Goal: Task Accomplishment & Management: Use online tool/utility

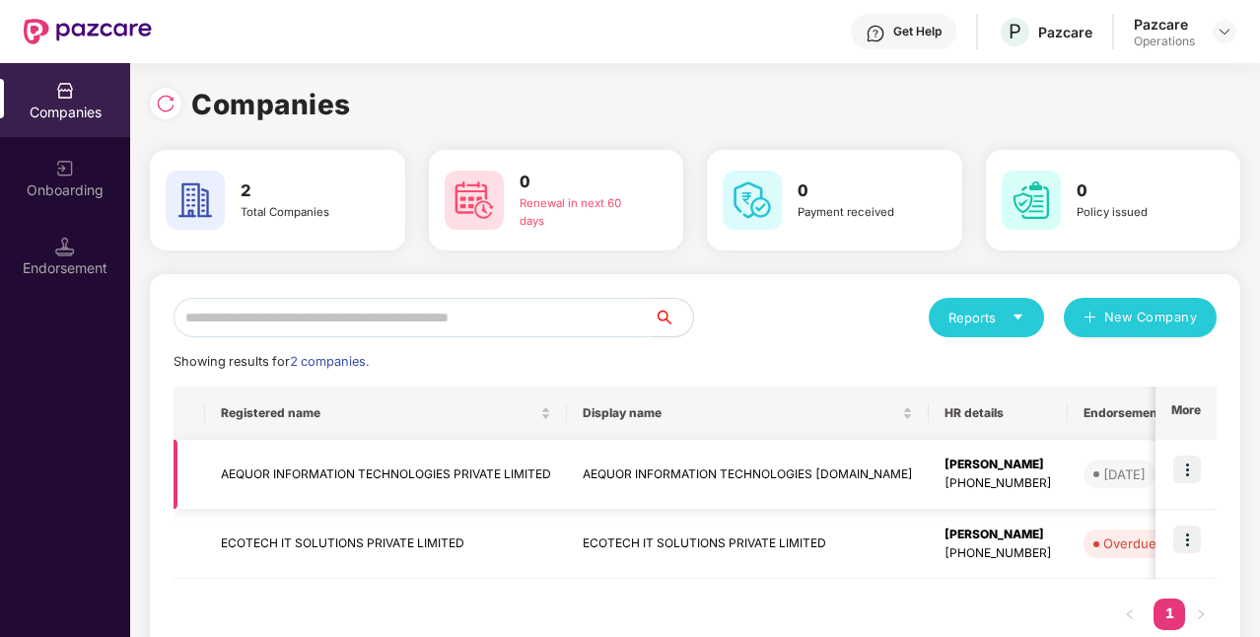
click at [343, 487] on td "AEQUOR INFORMATION TECHNOLOGIES PRIVATE LIMITED" at bounding box center [386, 475] width 362 height 70
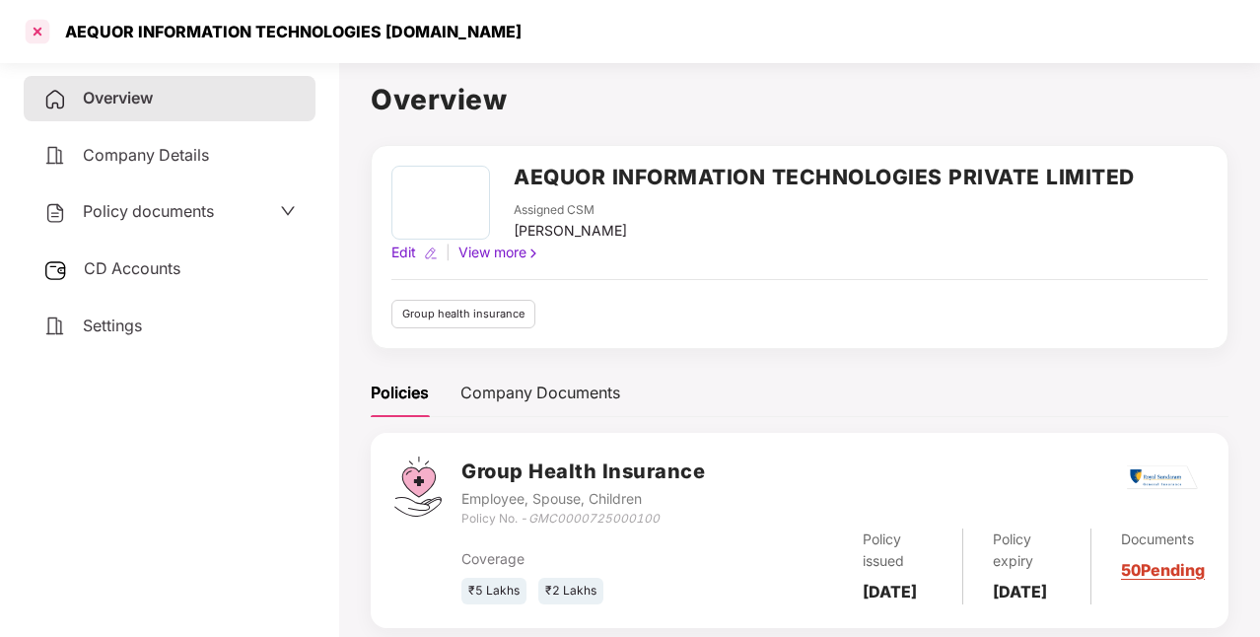
click at [51, 31] on div at bounding box center [38, 32] width 32 height 32
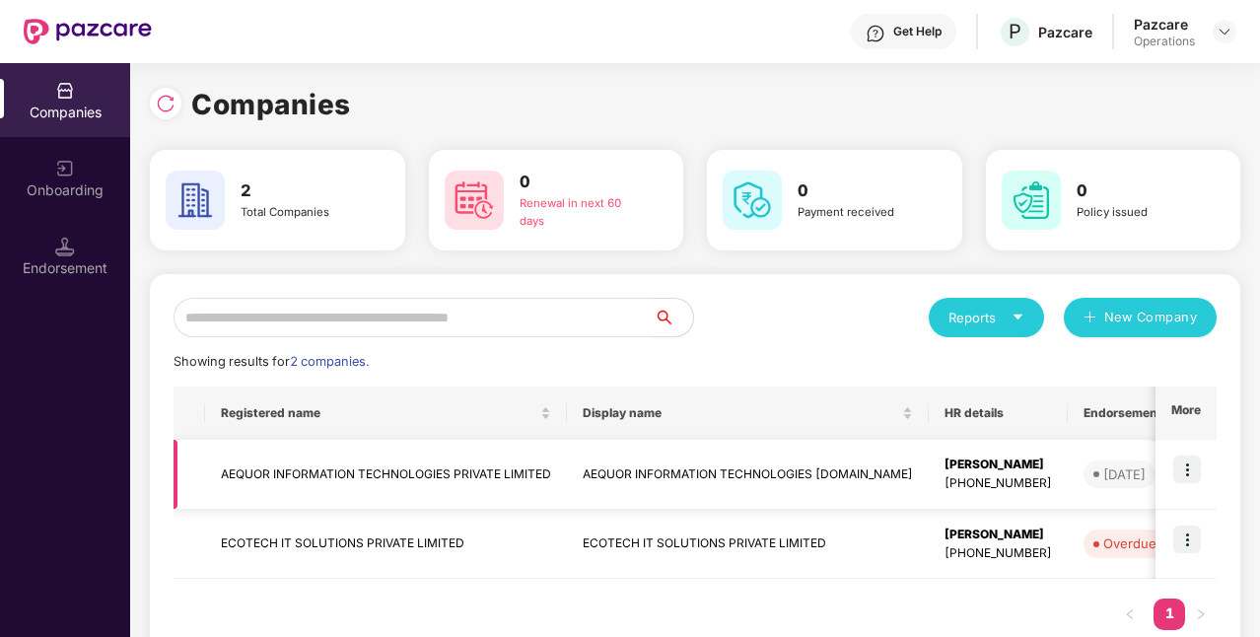
click at [1183, 473] on img at bounding box center [1188, 470] width 28 height 28
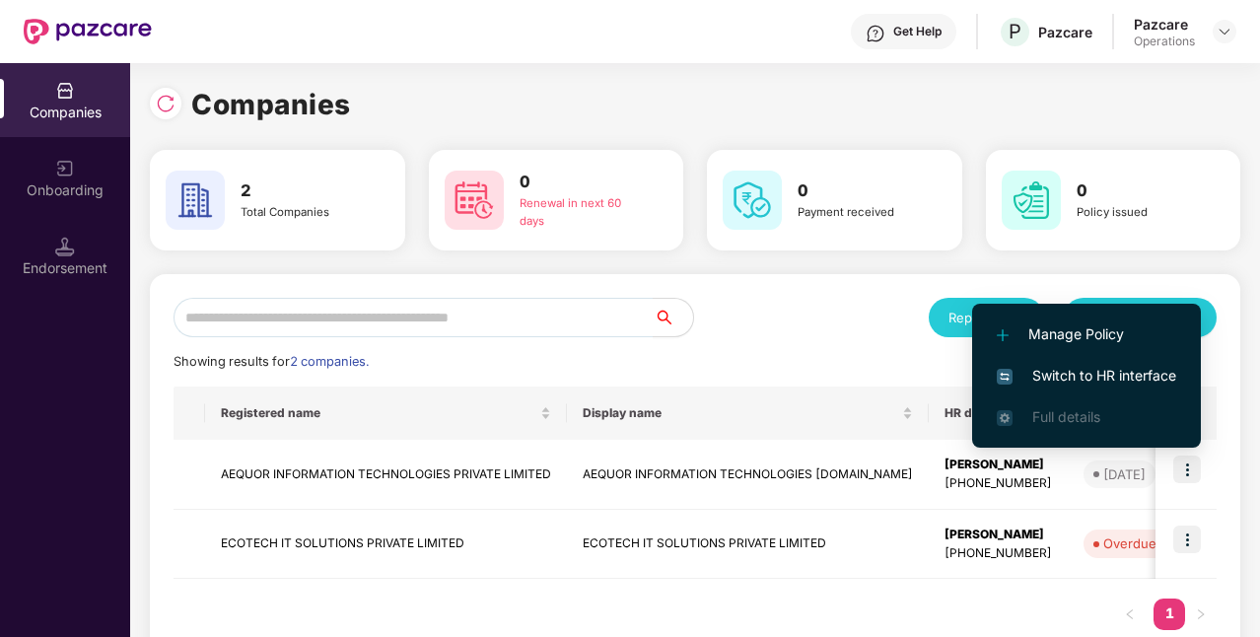
click at [1108, 369] on span "Switch to HR interface" at bounding box center [1086, 376] width 179 height 22
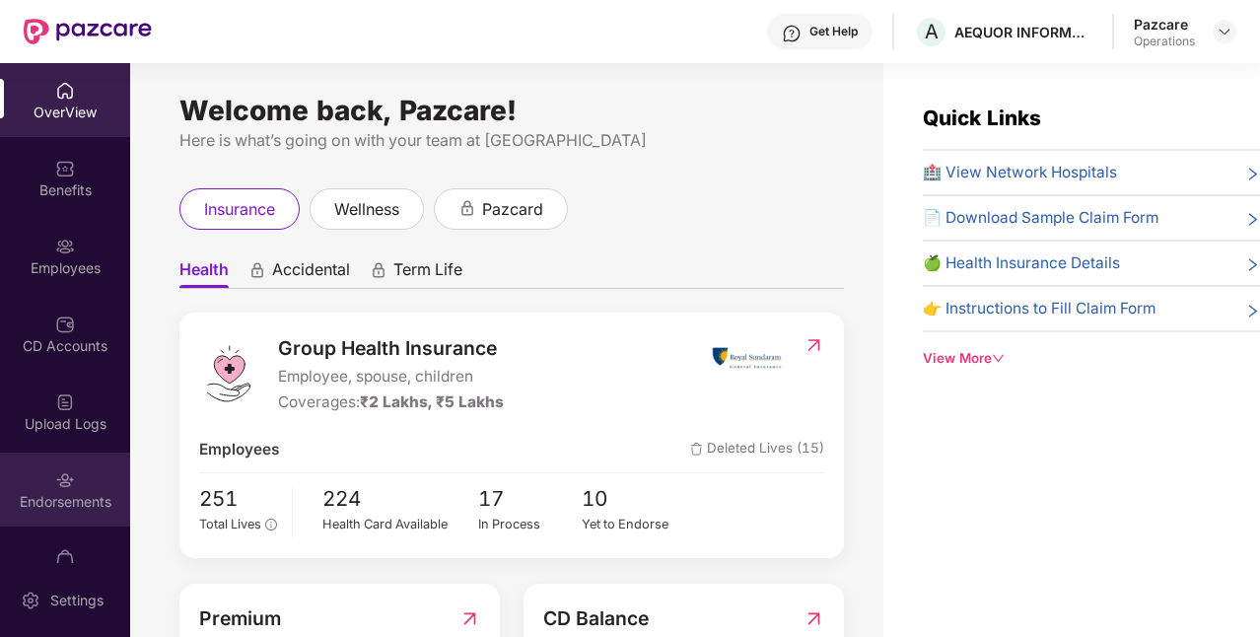
click at [81, 501] on div "Endorsements" at bounding box center [65, 502] width 130 height 20
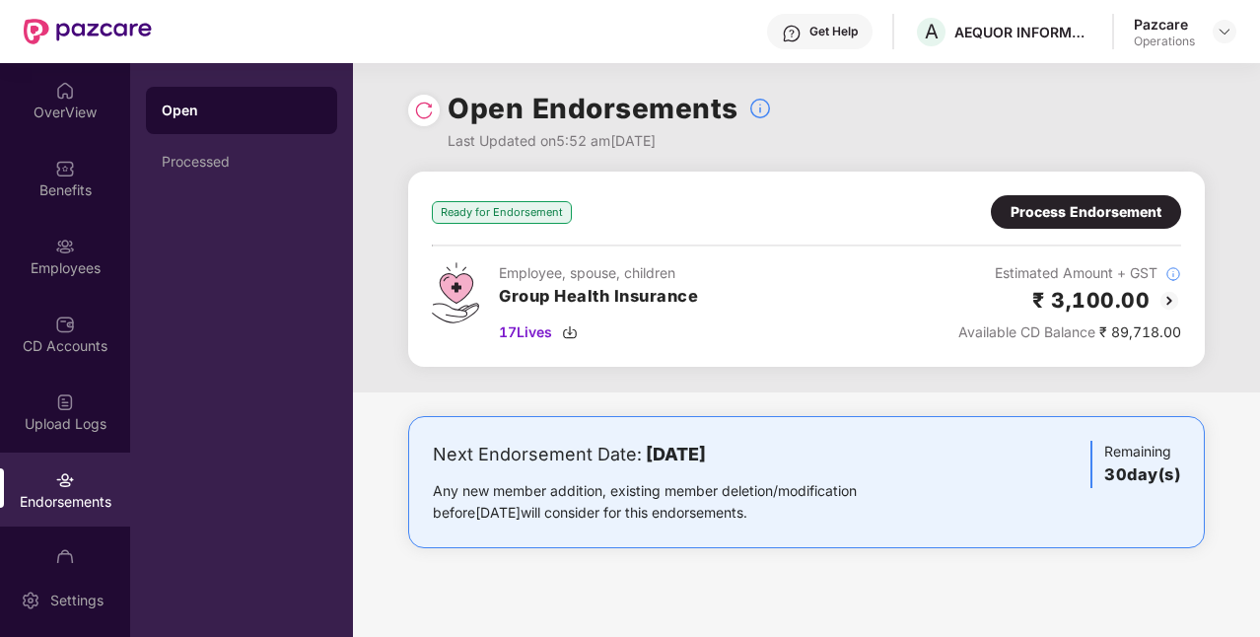
click at [1057, 213] on div "Process Endorsement" at bounding box center [1086, 212] width 151 height 22
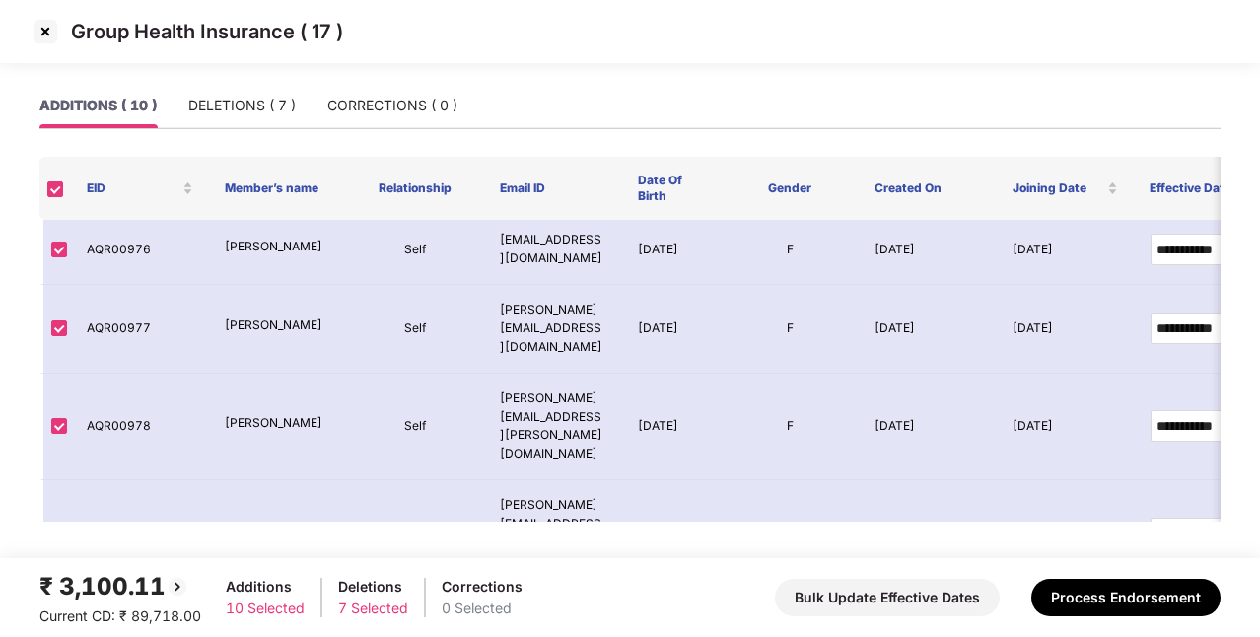
scroll to position [359, 0]
click at [281, 108] on div "DELETIONS ( 7 )" at bounding box center [242, 106] width 108 height 22
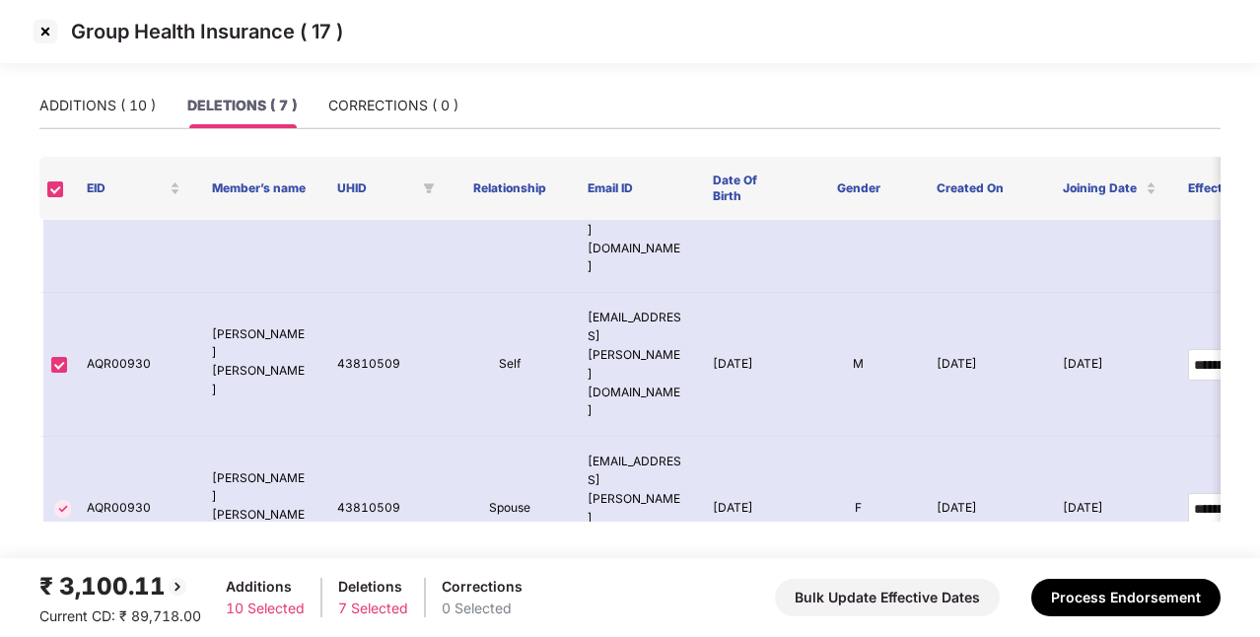
scroll to position [208, 0]
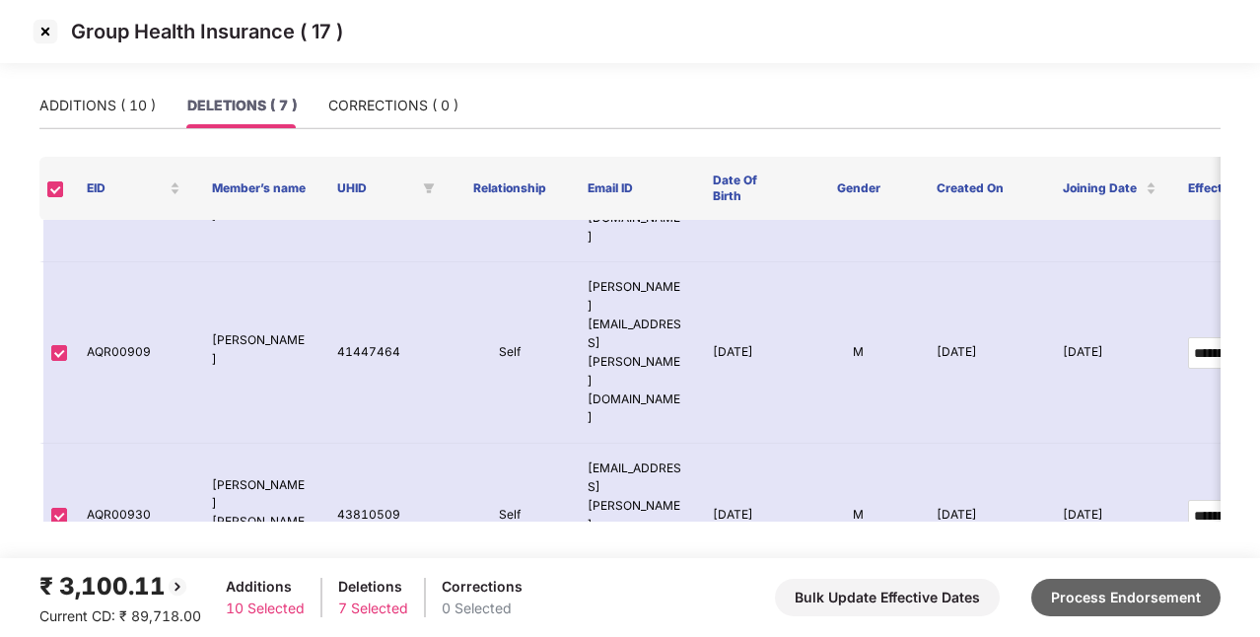
click at [1094, 604] on button "Process Endorsement" at bounding box center [1126, 597] width 189 height 37
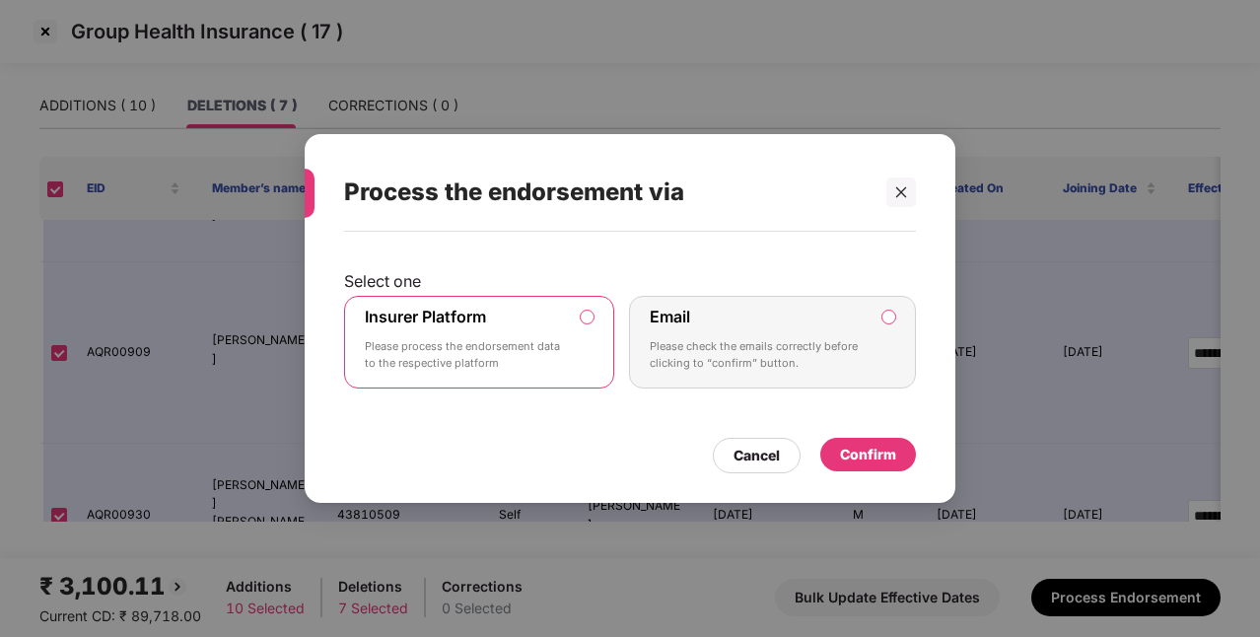
click at [858, 446] on div "Confirm" at bounding box center [868, 455] width 56 height 22
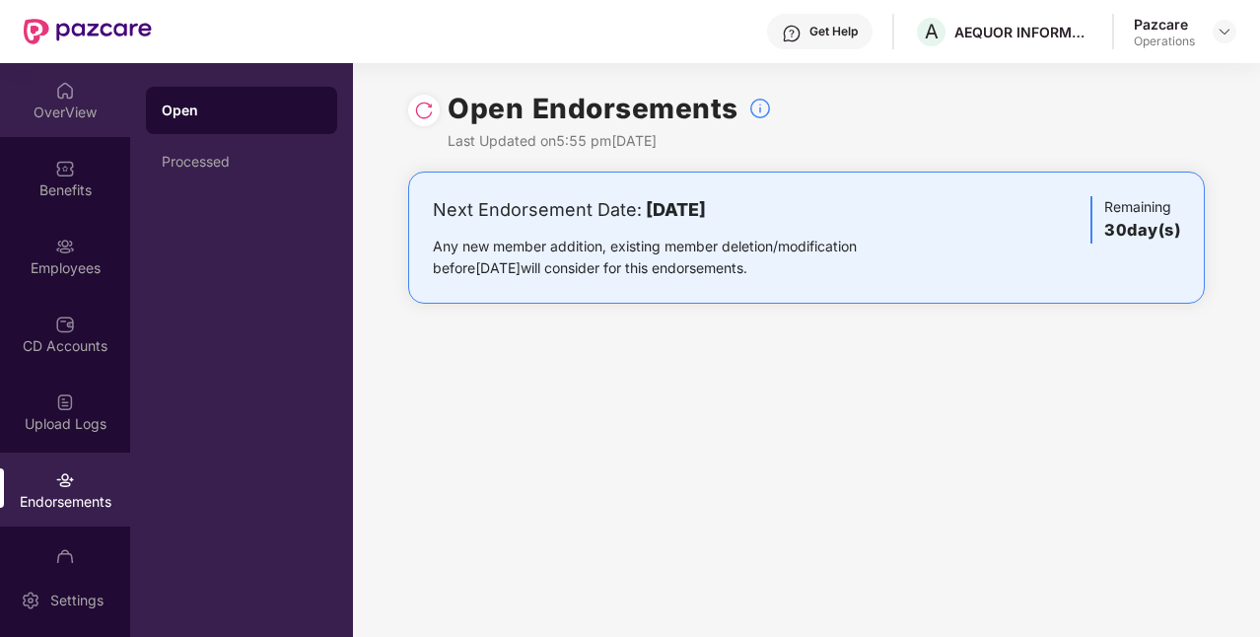
click at [100, 118] on div "OverView" at bounding box center [65, 113] width 130 height 20
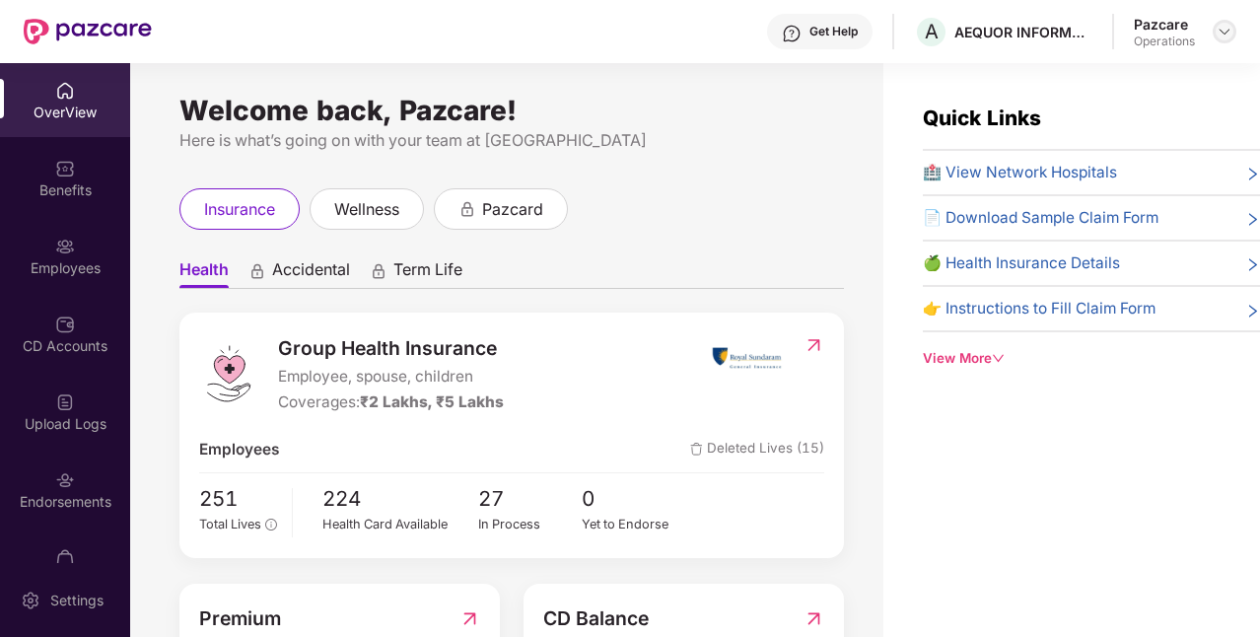
click at [1225, 28] on img at bounding box center [1225, 32] width 16 height 16
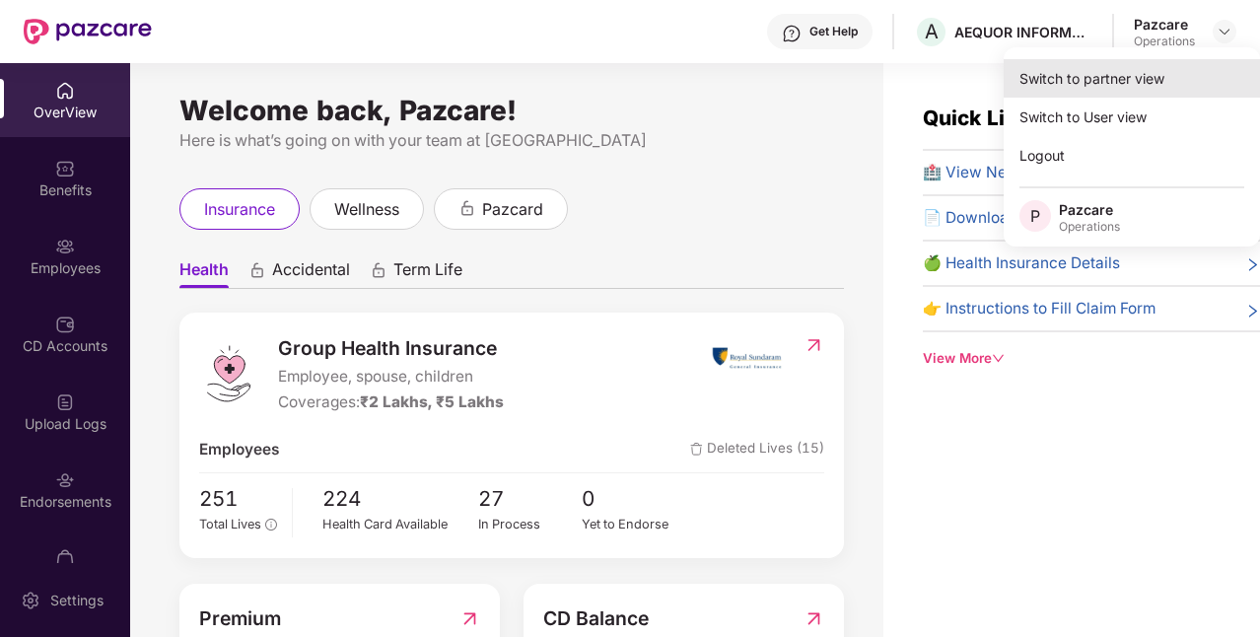
click at [1055, 89] on div "Switch to partner view" at bounding box center [1132, 78] width 256 height 38
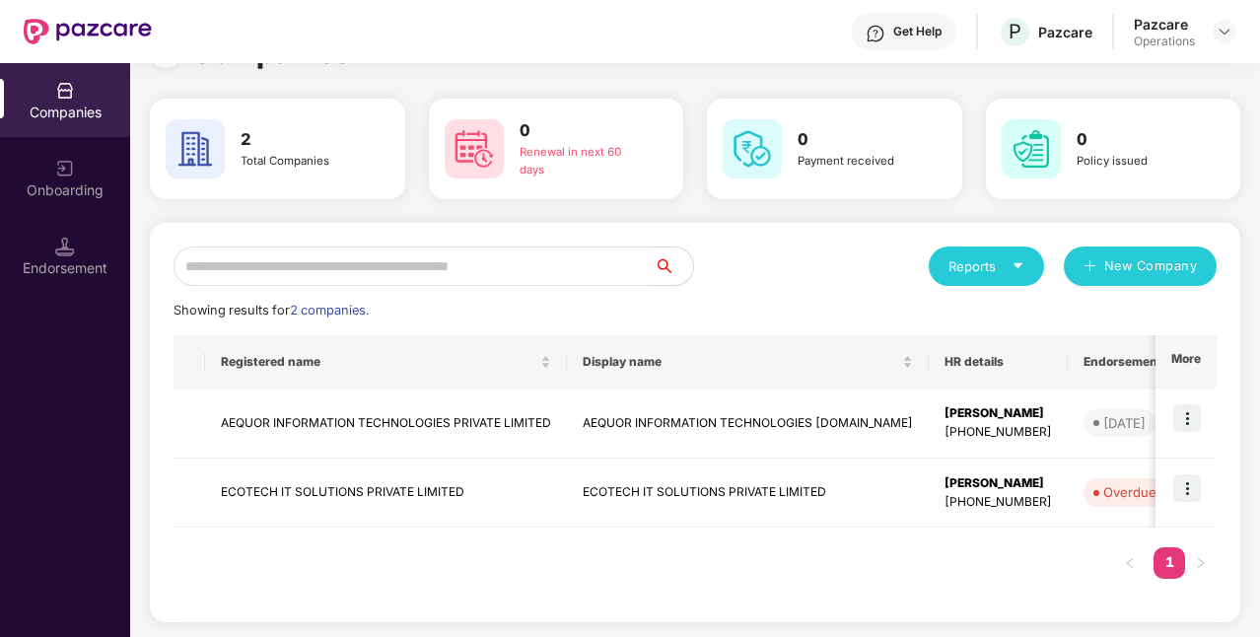
scroll to position [0, 0]
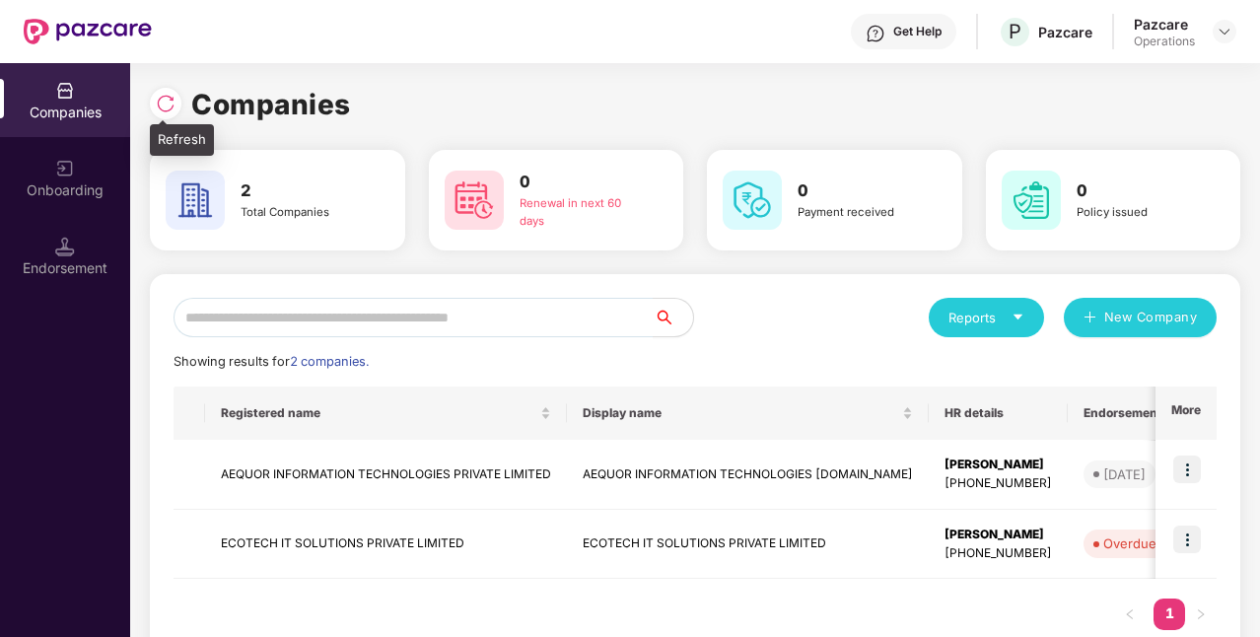
click at [170, 95] on img at bounding box center [166, 104] width 20 height 20
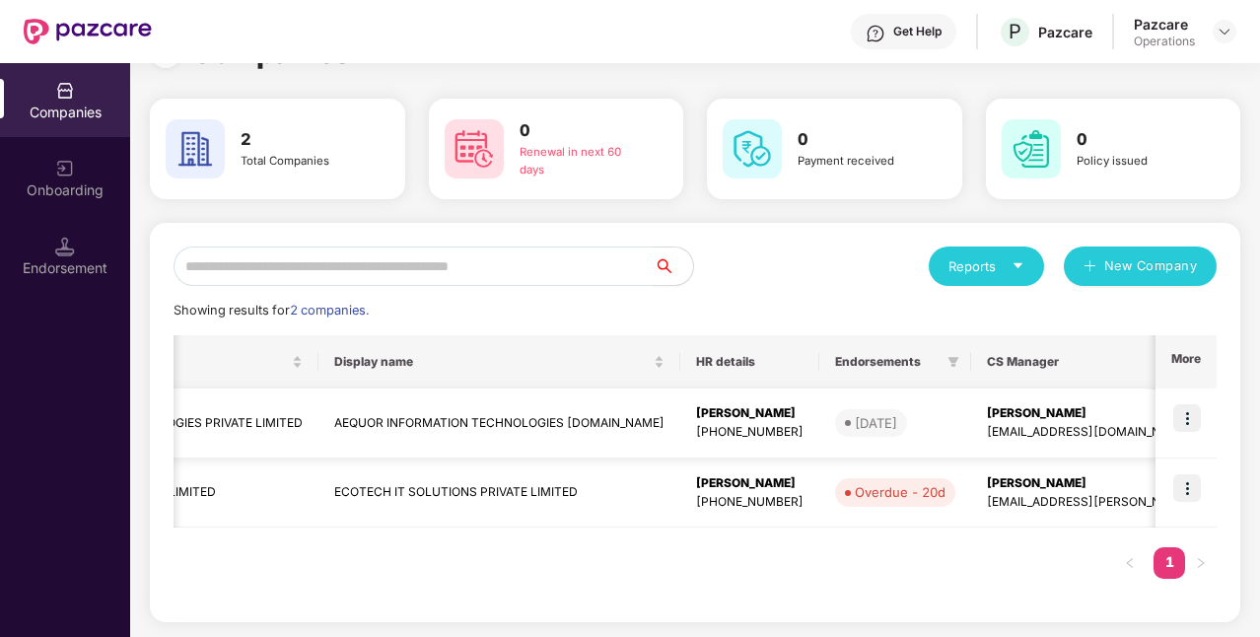
scroll to position [0, 251]
click at [1183, 421] on img at bounding box center [1188, 418] width 28 height 28
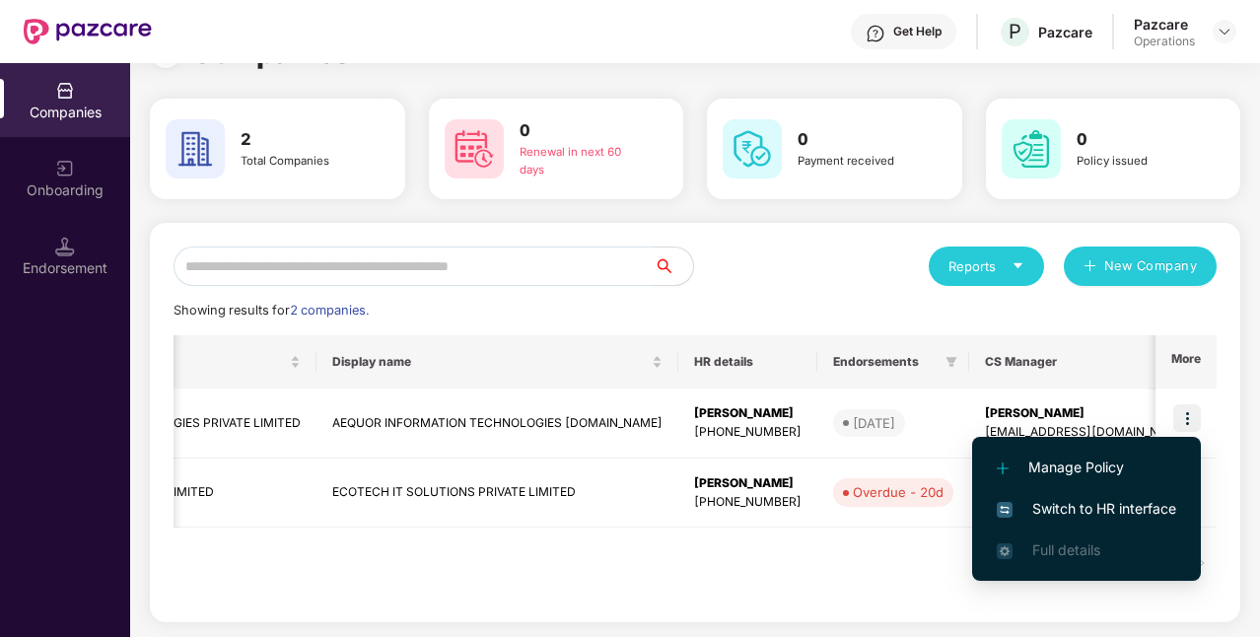
click at [1081, 505] on span "Switch to HR interface" at bounding box center [1086, 509] width 179 height 22
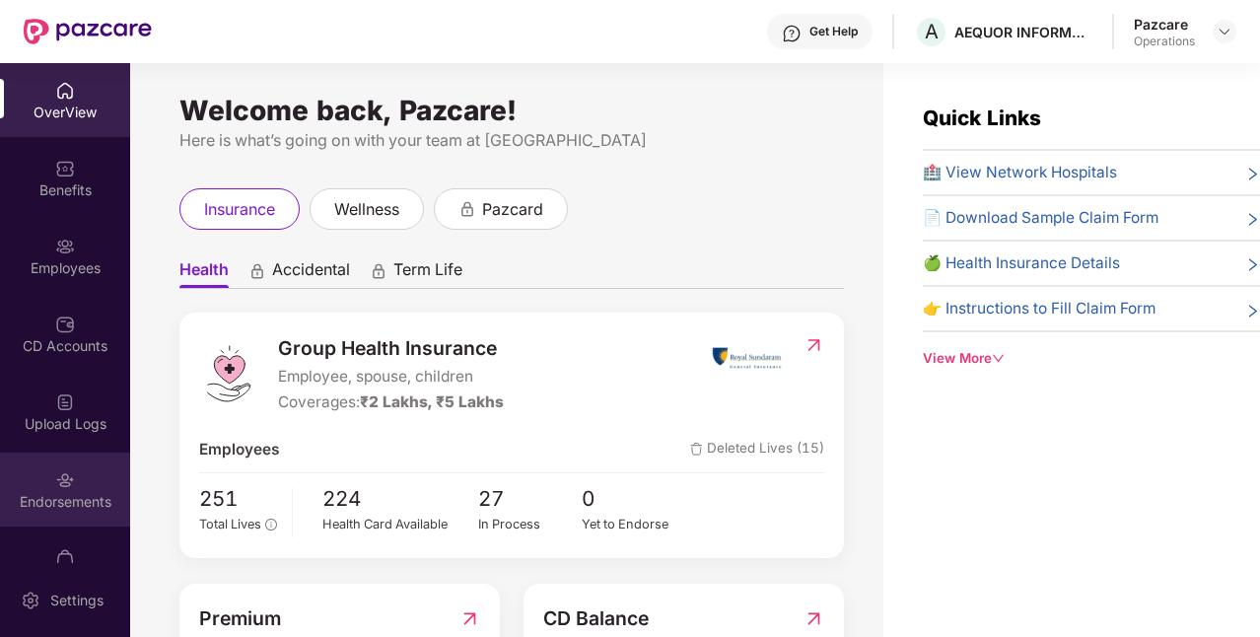
click at [85, 503] on div "Endorsements" at bounding box center [65, 502] width 130 height 20
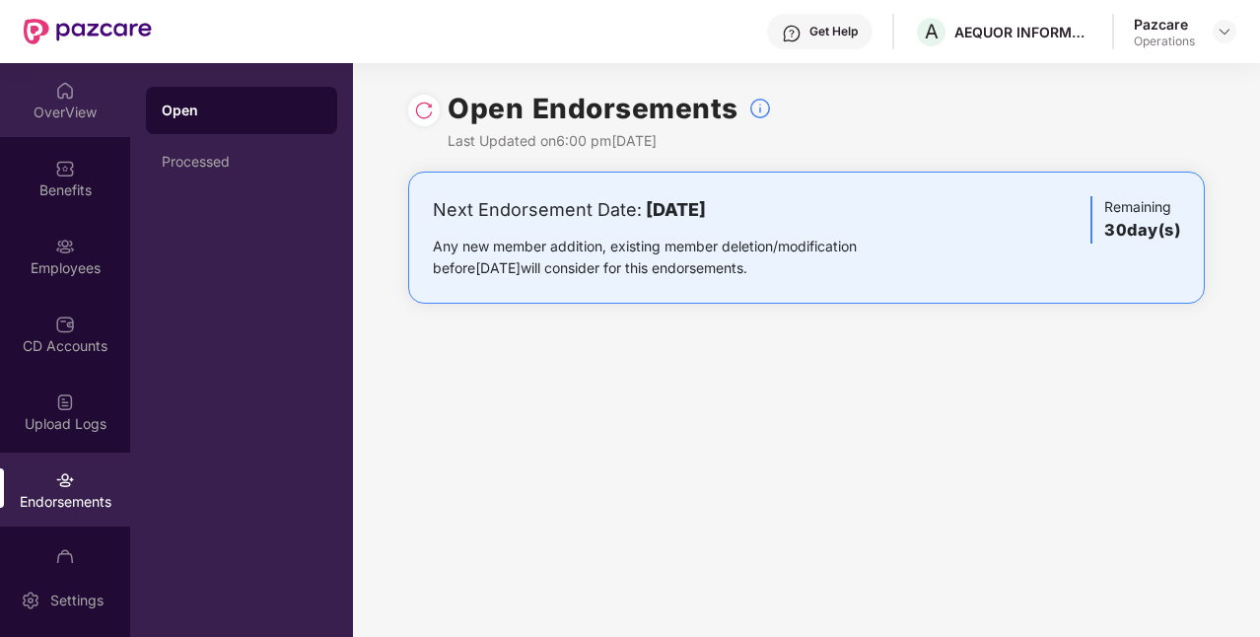
click at [85, 116] on div "OverView" at bounding box center [65, 113] width 130 height 20
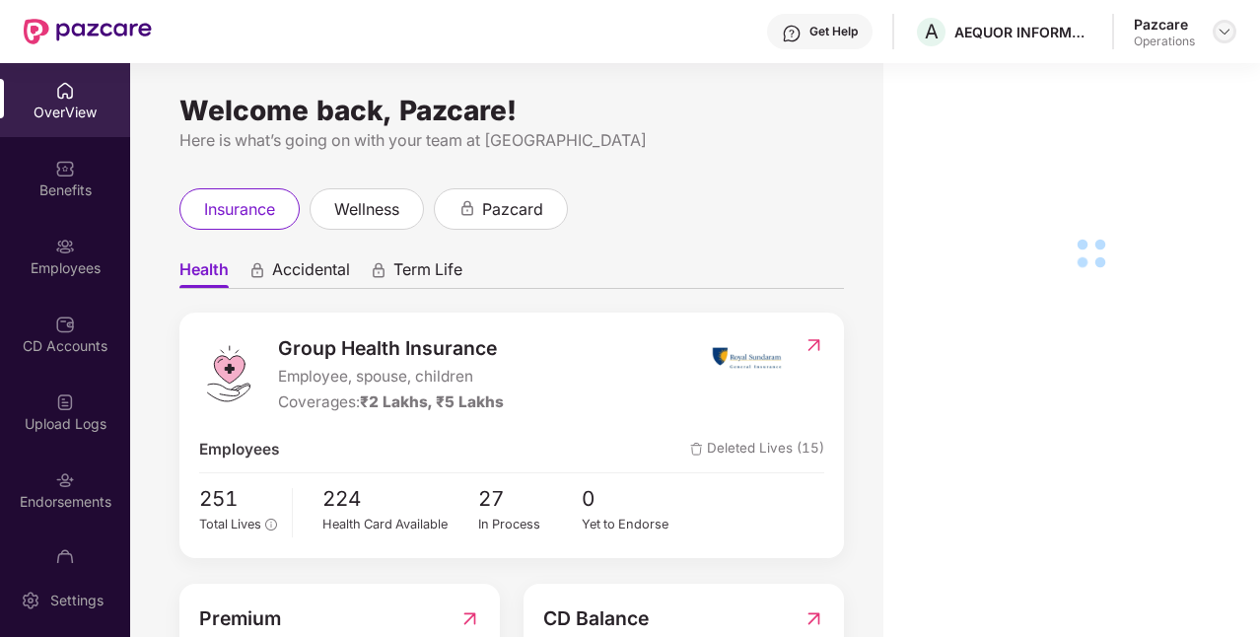
click at [1216, 36] on div at bounding box center [1225, 32] width 24 height 24
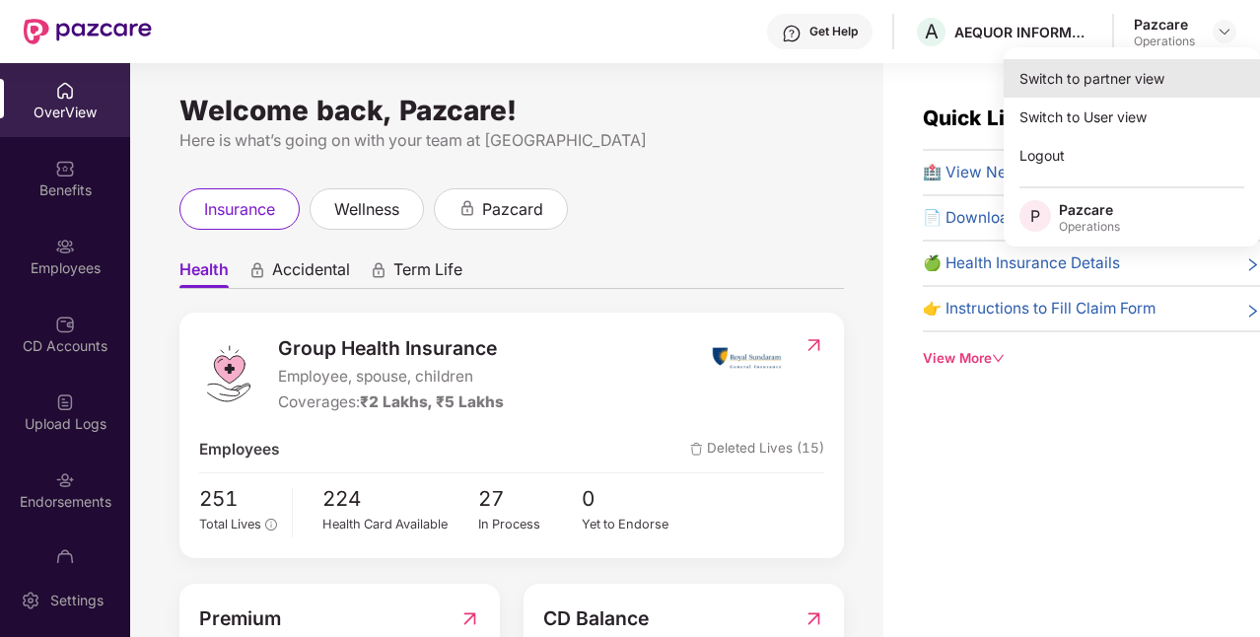
click at [1140, 73] on div "Switch to partner view" at bounding box center [1132, 78] width 256 height 38
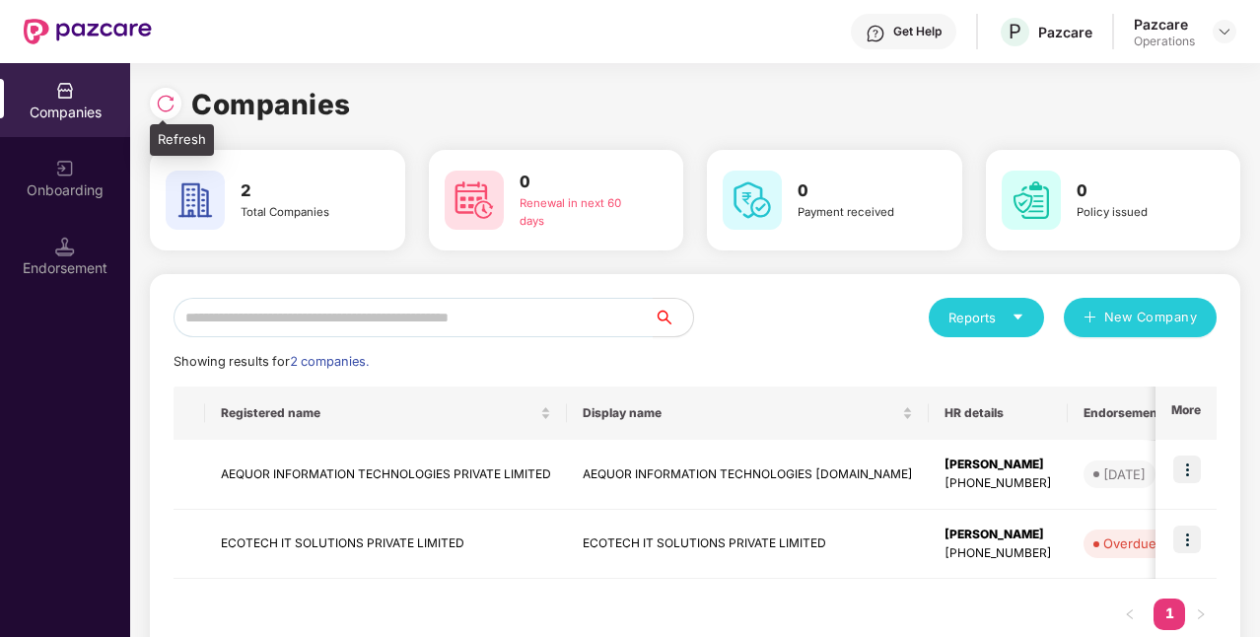
click at [172, 109] on img at bounding box center [166, 104] width 20 height 20
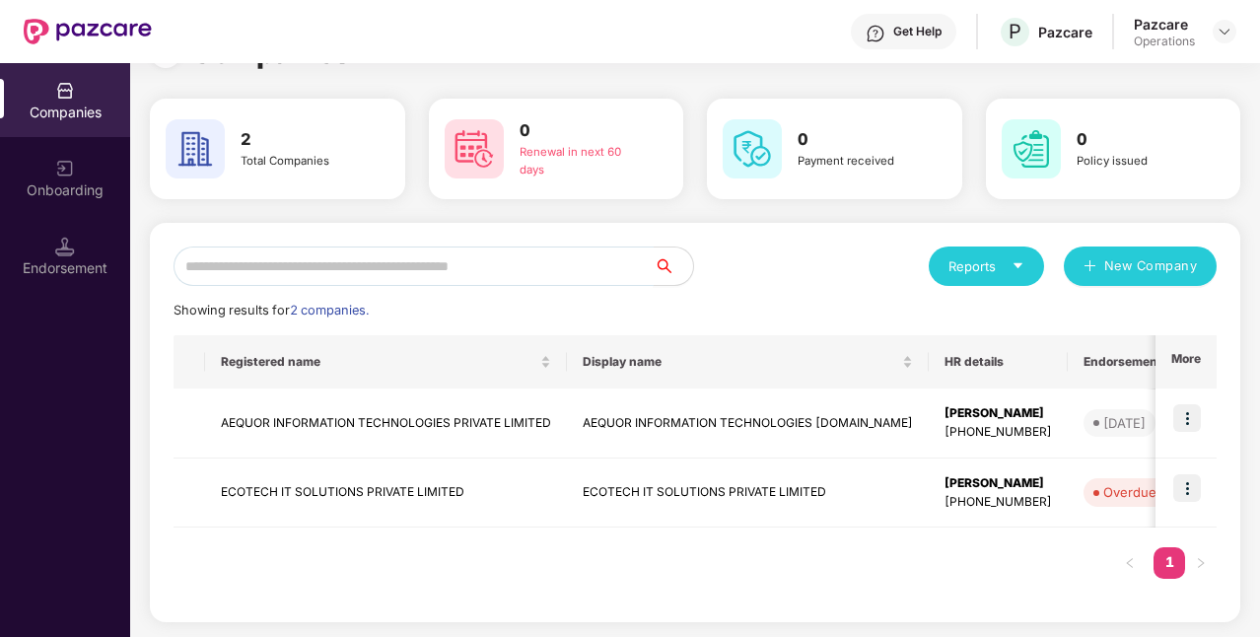
scroll to position [0, 0]
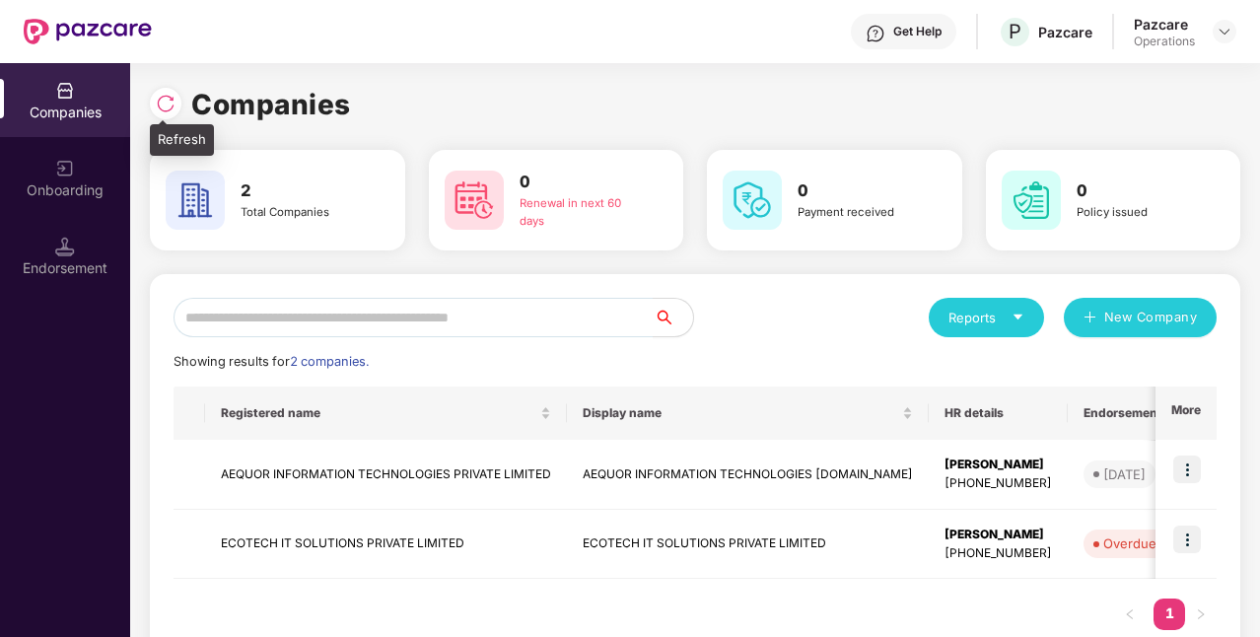
click at [168, 110] on img at bounding box center [166, 104] width 20 height 20
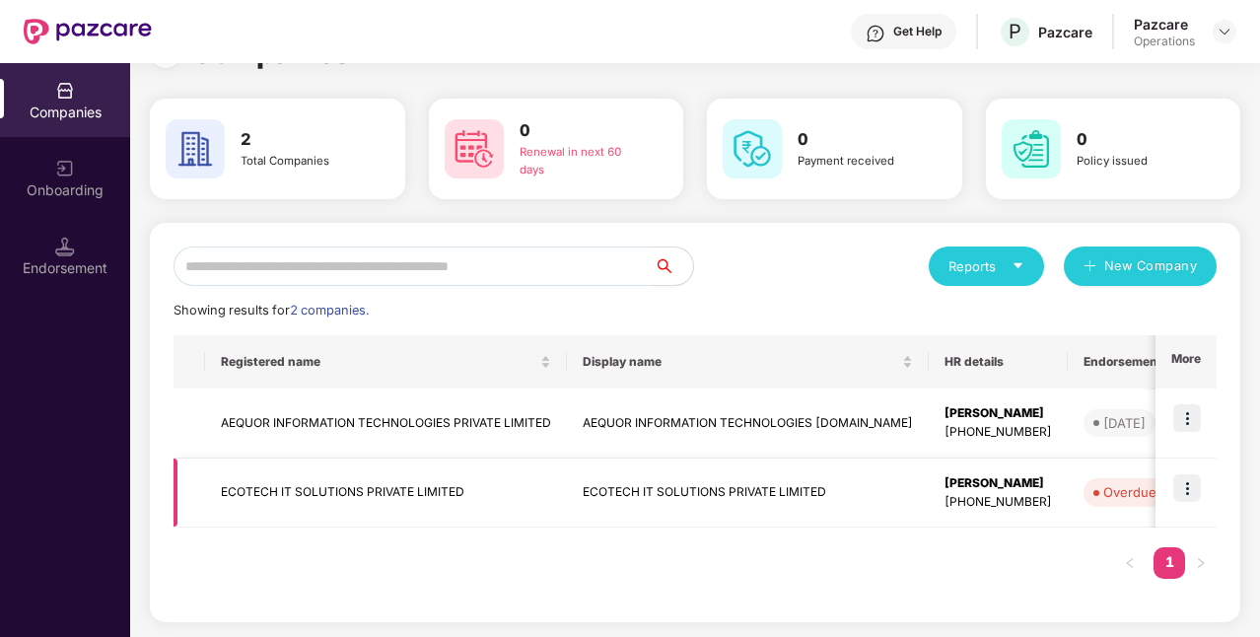
click at [1182, 486] on img at bounding box center [1188, 488] width 28 height 28
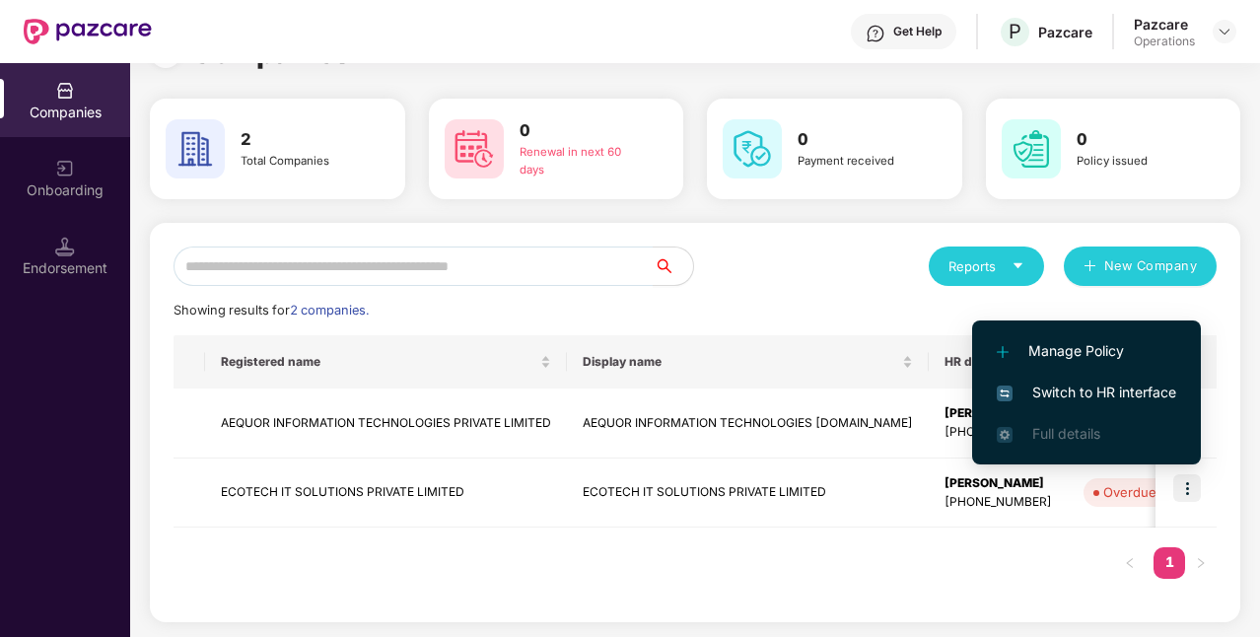
click at [1095, 394] on span "Switch to HR interface" at bounding box center [1086, 393] width 179 height 22
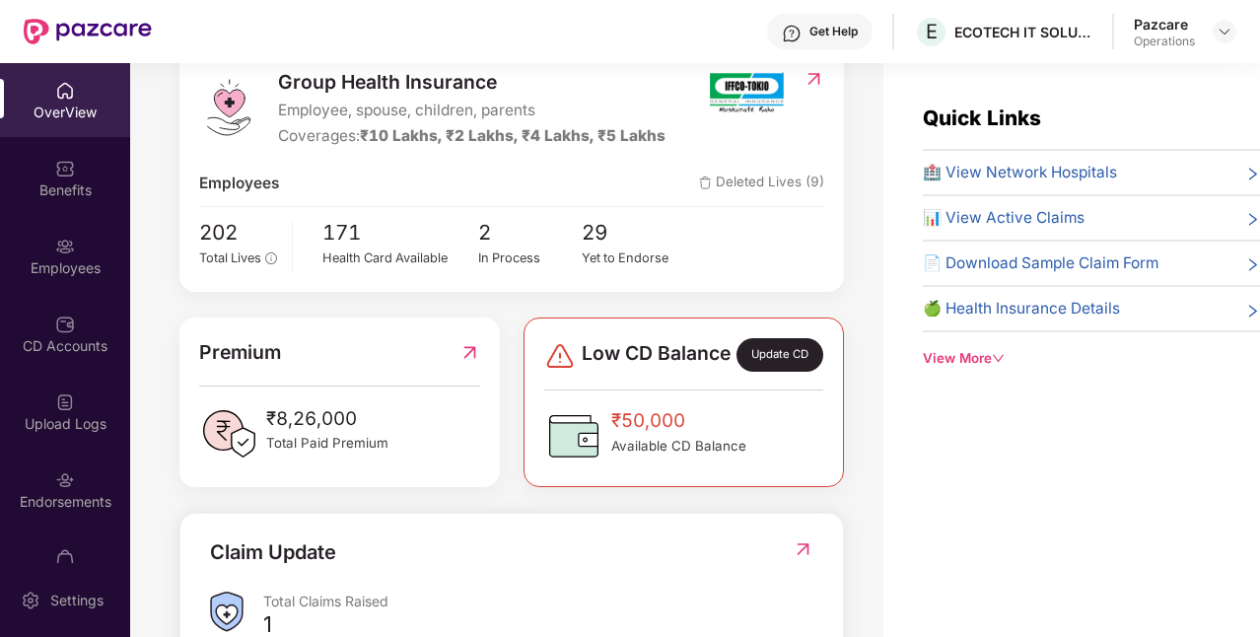
scroll to position [268, 0]
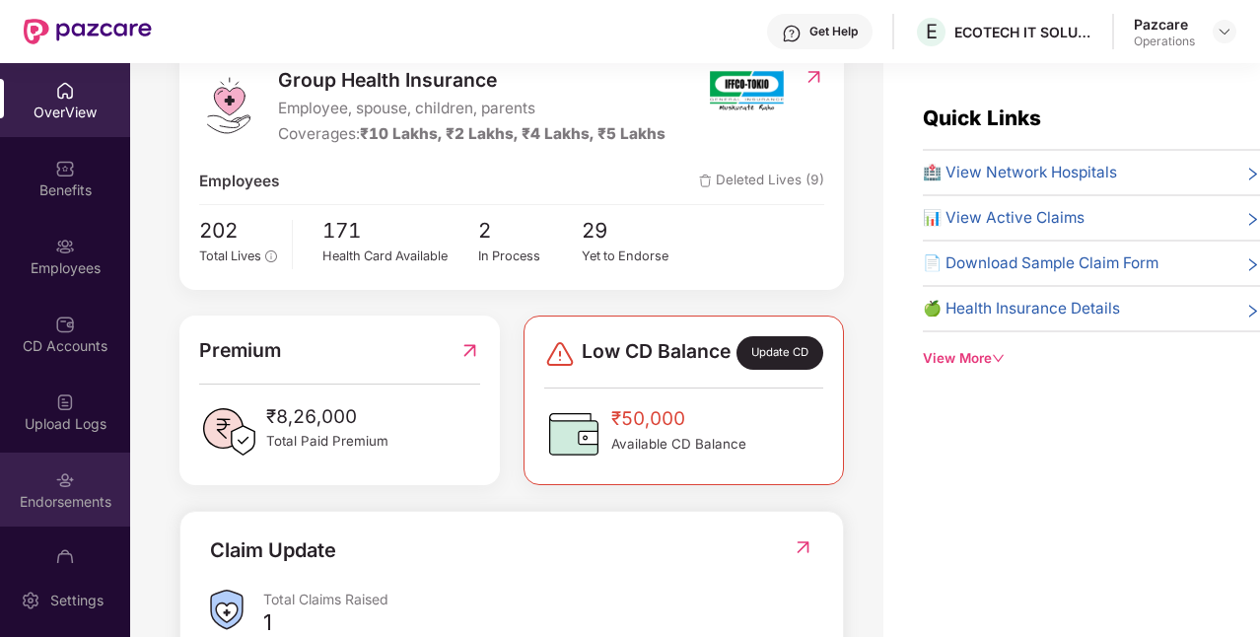
click at [54, 513] on div "Endorsements" at bounding box center [65, 490] width 130 height 74
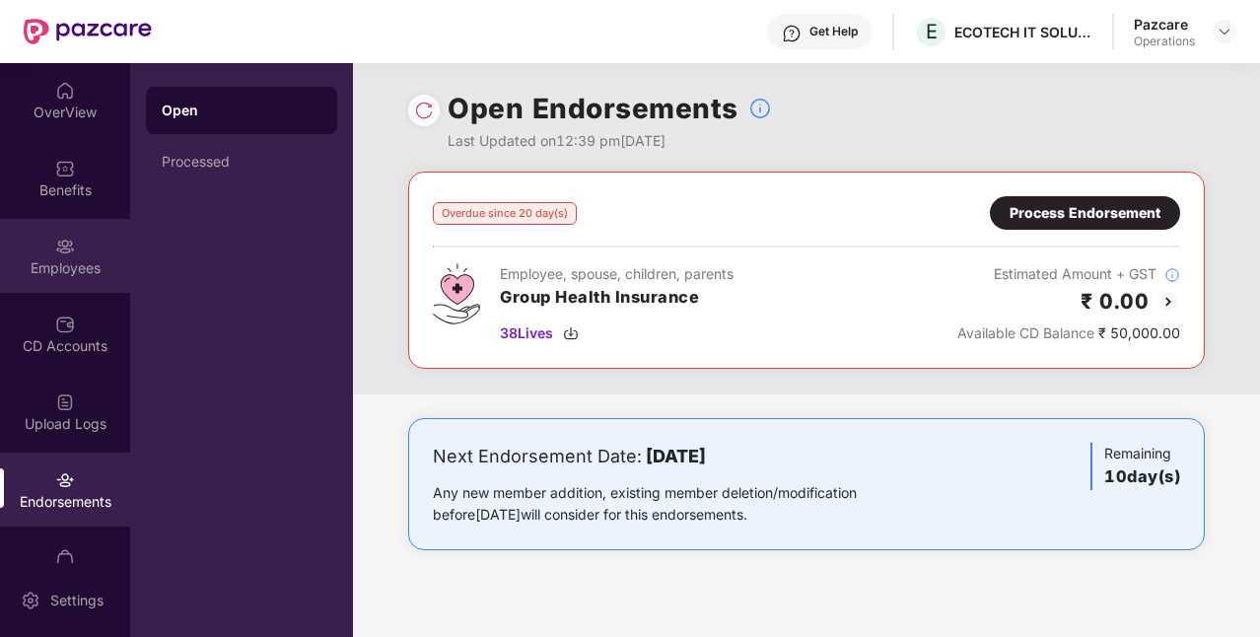
click at [35, 258] on div "Employees" at bounding box center [65, 268] width 130 height 20
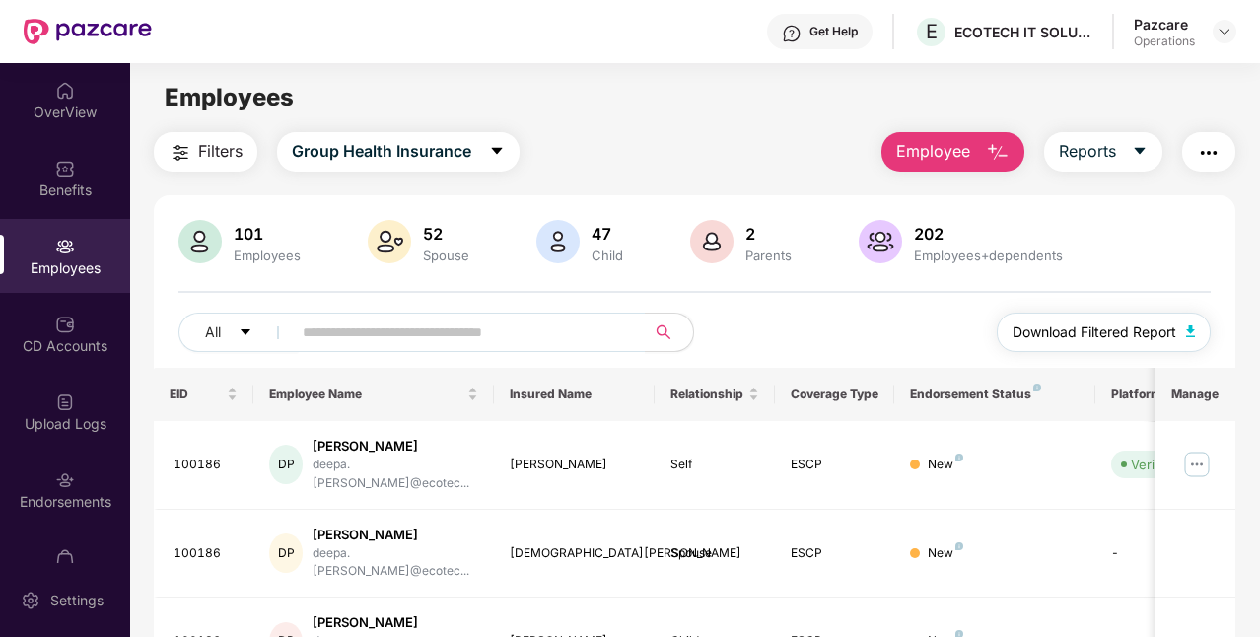
click at [1072, 325] on span "Download Filtered Report" at bounding box center [1095, 333] width 164 height 22
